Goal: Ask a question

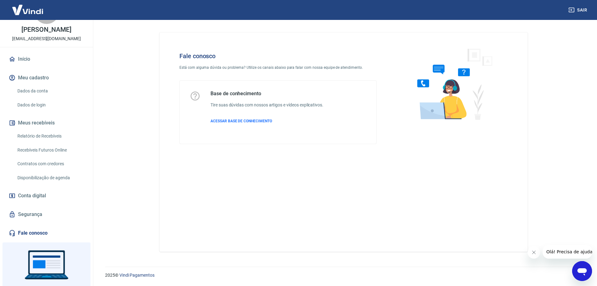
scroll to position [55, 0]
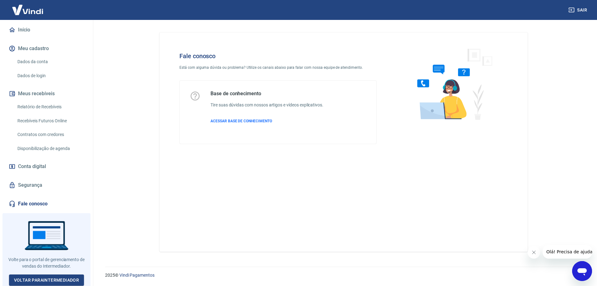
drag, startPoint x: 16, startPoint y: 196, endPoint x: 19, endPoint y: 200, distance: 4.6
click at [17, 195] on div "Início Meu cadastro Dados da conta Dados de login Meus recebíveis Relatório de …" at bounding box center [46, 116] width 93 height 187
click at [20, 204] on link "Fale conosco" at bounding box center [46, 204] width 78 height 14
click at [593, 269] on div "2025 © Vindi Pagamentos" at bounding box center [343, 272] width 507 height 27
click at [583, 269] on icon "Abrir janela de mensagens" at bounding box center [581, 271] width 9 height 7
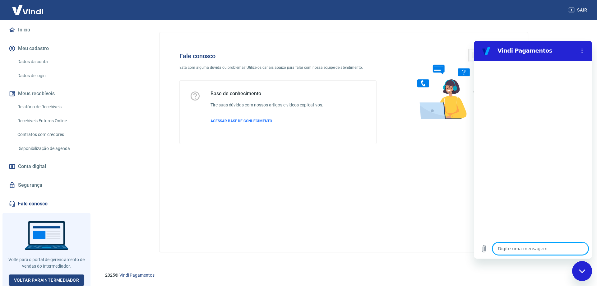
click at [518, 250] on textarea at bounding box center [540, 248] width 96 height 12
type textarea "B"
type textarea "x"
type textarea "Bo"
type textarea "x"
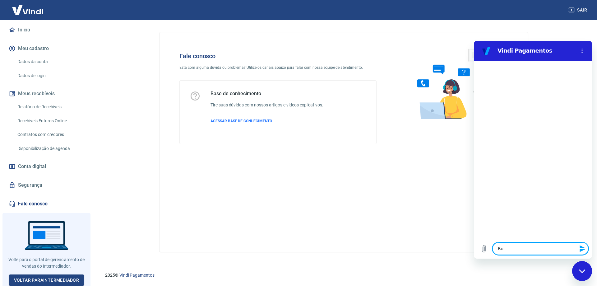
type textarea "Bom"
type textarea "x"
type textarea "Bom"
type textarea "x"
type textarea "Bom d"
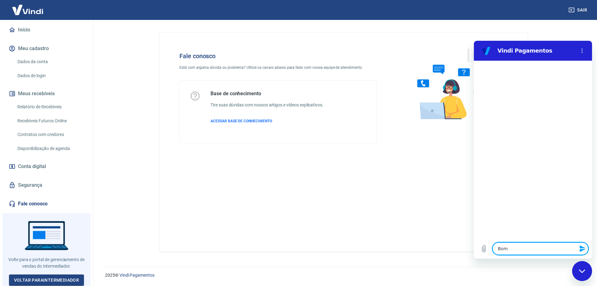
type textarea "x"
type textarea "Bom di"
type textarea "x"
type textarea "Bom dia"
type textarea "x"
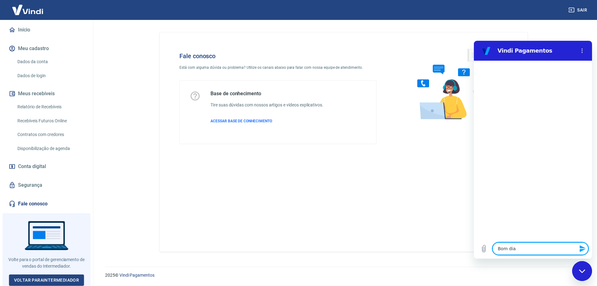
type textarea "Bom dia"
type textarea "x"
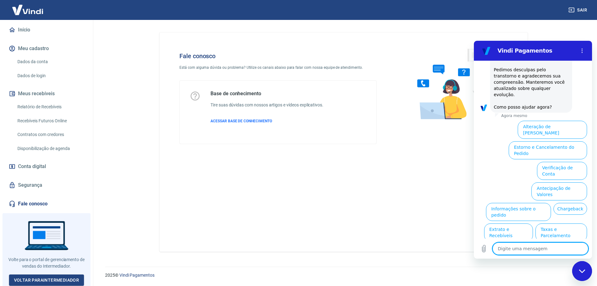
scroll to position [158, 0]
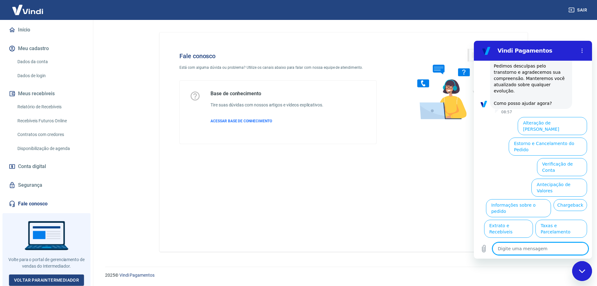
type textarea "x"
